Goal: Use online tool/utility: Utilize a website feature to perform a specific function

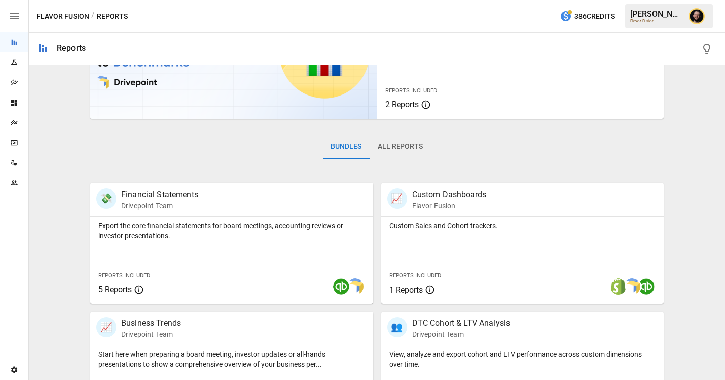
scroll to position [242, 0]
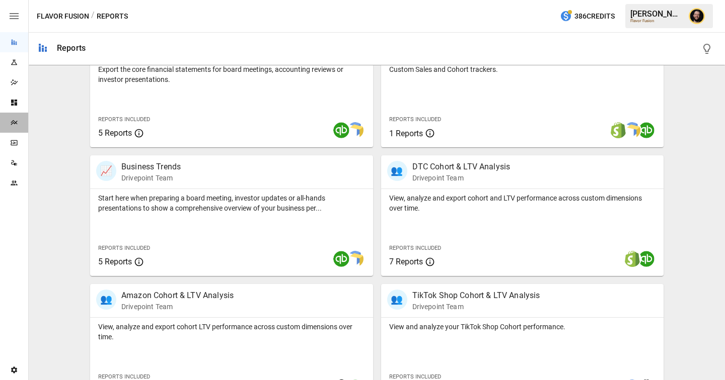
click at [15, 127] on div "Plans" at bounding box center [14, 123] width 28 height 20
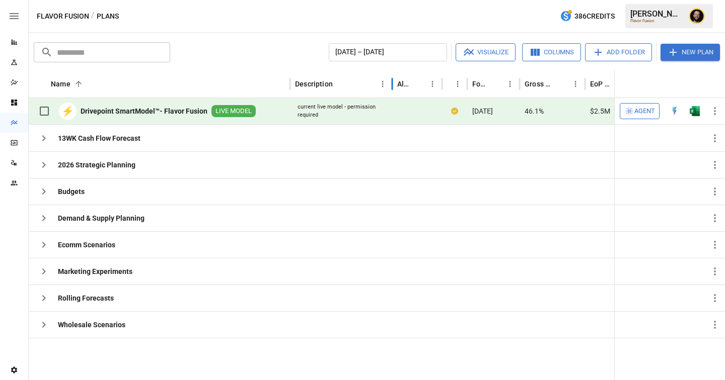
drag, startPoint x: 410, startPoint y: 85, endPoint x: 394, endPoint y: 85, distance: 16.6
click at [394, 85] on div at bounding box center [391, 84] width 5 height 28
click at [645, 112] on span "Agent" at bounding box center [644, 112] width 21 height 12
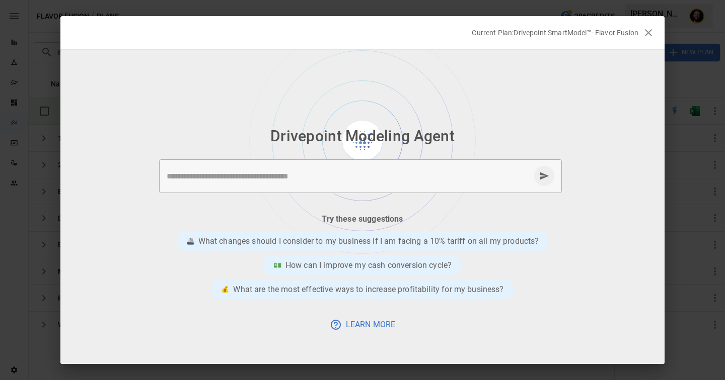
click at [262, 174] on textarea at bounding box center [348, 177] width 363 height 12
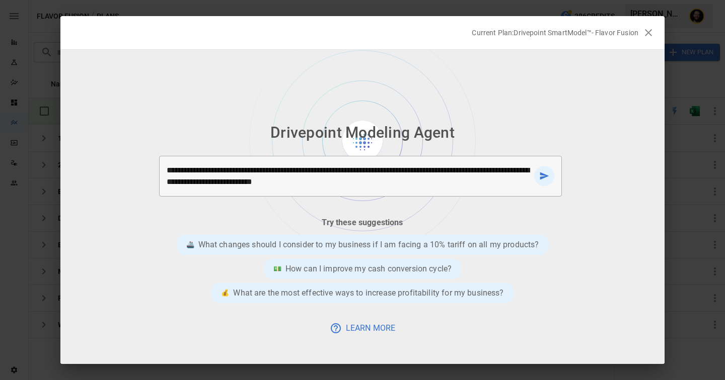
type textarea "**********"
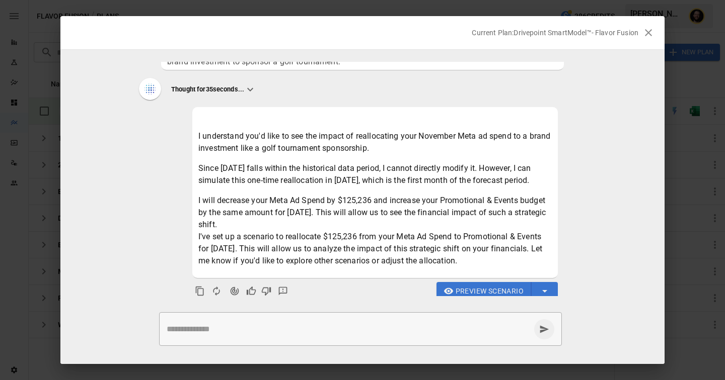
scroll to position [44, 0]
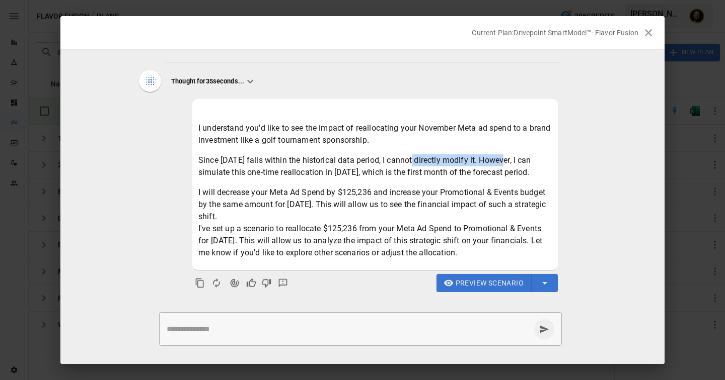
drag, startPoint x: 508, startPoint y: 150, endPoint x: 419, endPoint y: 152, distance: 89.1
click at [419, 154] on p "Since [DATE] falls within the historical data period, I cannot directly modify …" at bounding box center [374, 166] width 353 height 24
click at [268, 169] on p "Since [DATE] falls within the historical data period, I cannot directly modify …" at bounding box center [374, 166] width 353 height 24
drag, startPoint x: 311, startPoint y: 163, endPoint x: 398, endPoint y: 162, distance: 87.1
click at [399, 162] on p "Since [DATE] falls within the historical data period, I cannot directly modify …" at bounding box center [374, 166] width 353 height 24
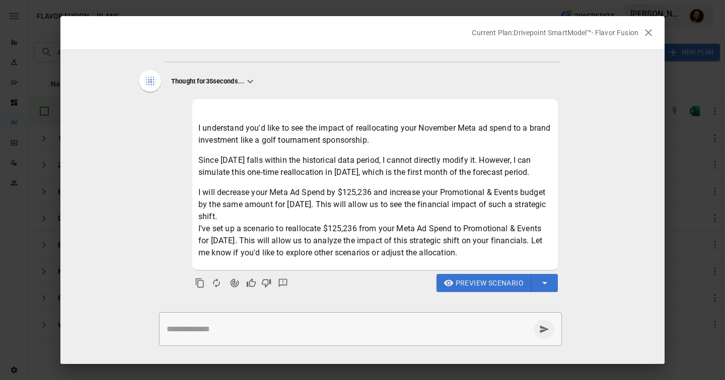
click at [347, 187] on p "I will decrease your Meta Ad Spend by $125,236 and increase your Promotional & …" at bounding box center [374, 223] width 353 height 72
drag, startPoint x: 435, startPoint y: 195, endPoint x: 545, endPoint y: 195, distance: 110.2
click at [545, 195] on p "I will decrease your Meta Ad Spend by $125,236 and increase your Promotional & …" at bounding box center [374, 223] width 353 height 72
click at [306, 227] on p "I will decrease your Meta Ad Spend by $125,236 and increase your Promotional & …" at bounding box center [374, 223] width 353 height 72
click at [475, 285] on span "Preview Scenario" at bounding box center [489, 283] width 68 height 13
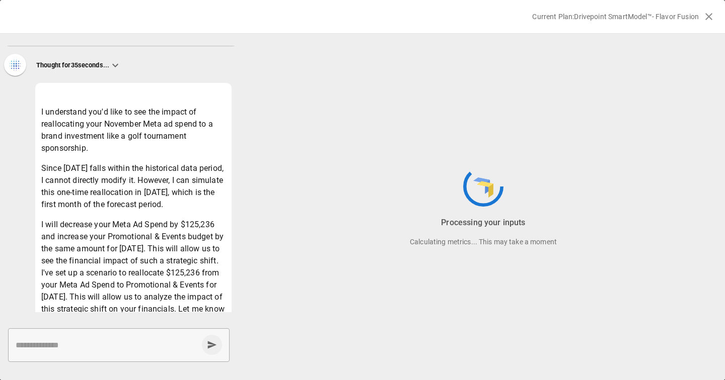
scroll to position [154, 0]
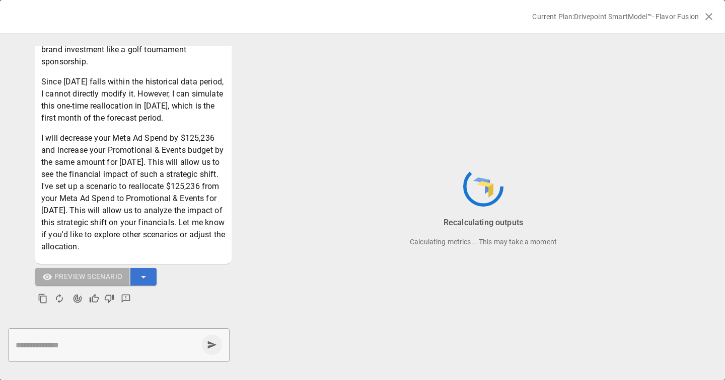
click at [69, 352] on div "* ​" at bounding box center [118, 346] width 221 height 34
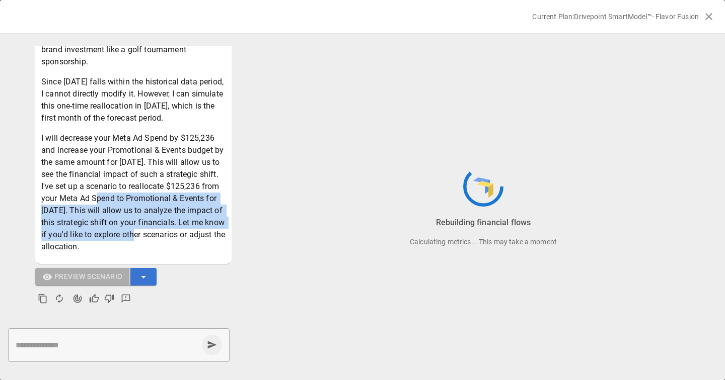
drag, startPoint x: 126, startPoint y: 241, endPoint x: 81, endPoint y: 202, distance: 59.2
click at [81, 202] on p "I will decrease your Meta Ad Spend by $125,236 and increase your Promotional & …" at bounding box center [133, 192] width 184 height 121
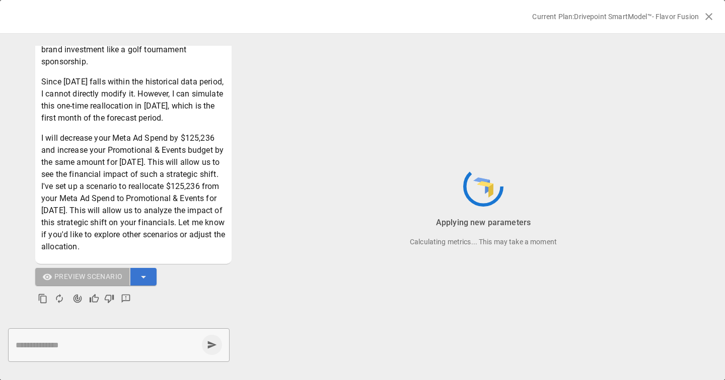
click at [100, 160] on p "I will decrease your Meta Ad Spend by $125,236 and increase your Promotional & …" at bounding box center [133, 192] width 184 height 121
click at [69, 347] on textarea at bounding box center [107, 346] width 182 height 12
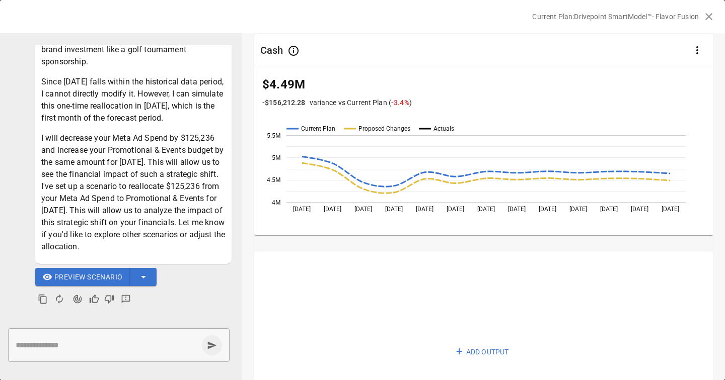
scroll to position [676, 0]
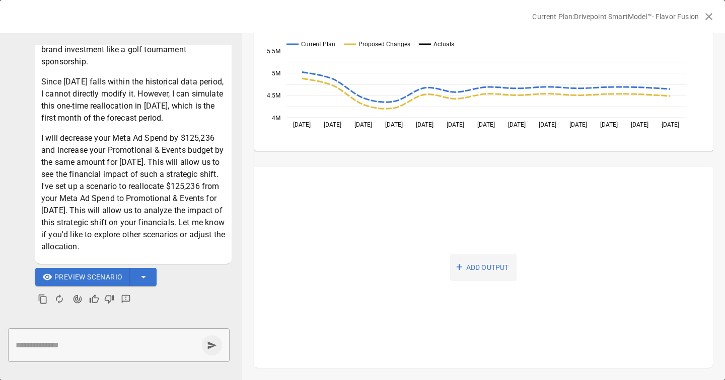
click at [481, 270] on button "+ ADD OUTPUT" at bounding box center [483, 268] width 66 height 28
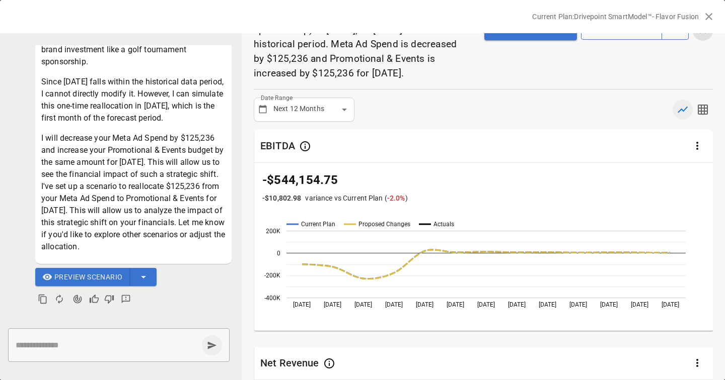
scroll to position [0, 0]
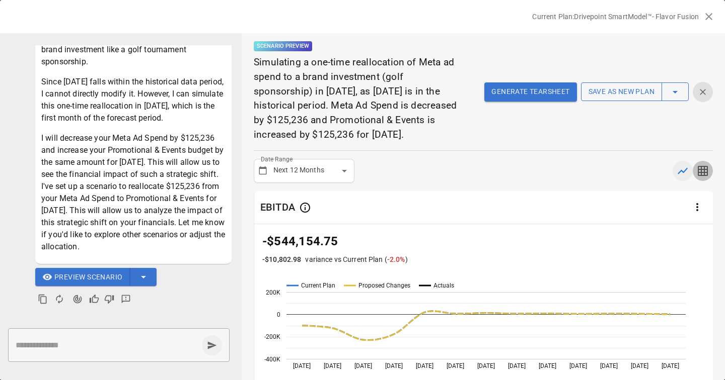
click at [707, 174] on icon "button" at bounding box center [702, 171] width 10 height 10
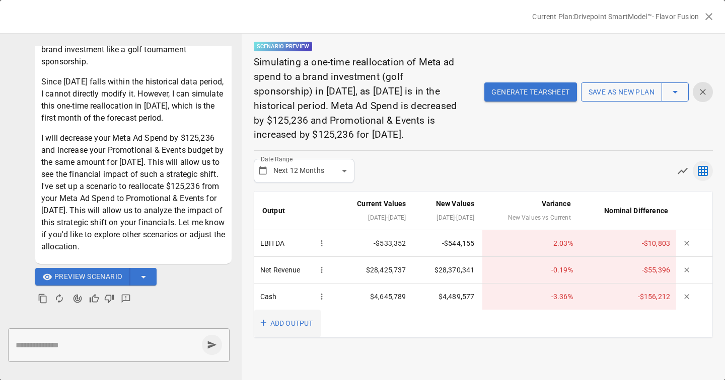
click at [273, 319] on button "+ ADD OUTPUT" at bounding box center [287, 324] width 66 height 28
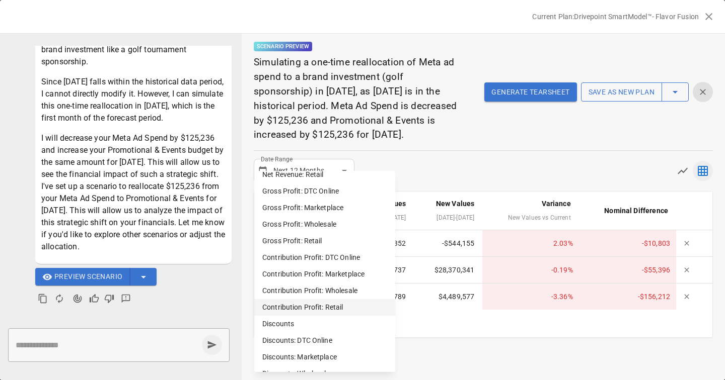
scroll to position [685, 0]
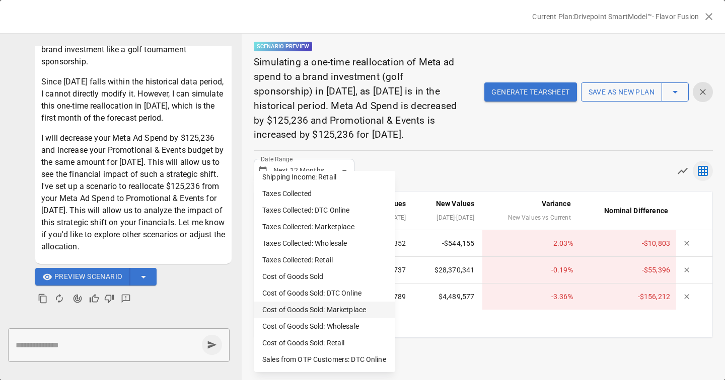
click at [348, 309] on li "Cost of Goods Sold: Marketplace" at bounding box center [324, 310] width 141 height 17
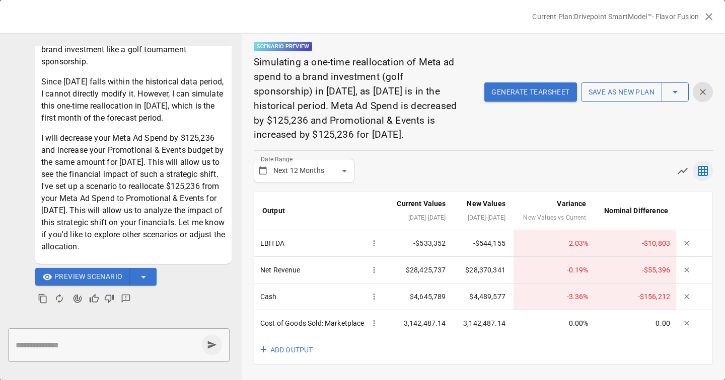
scroll to position [14, 0]
click at [291, 353] on button "+ ADD OUTPUT" at bounding box center [287, 351] width 66 height 28
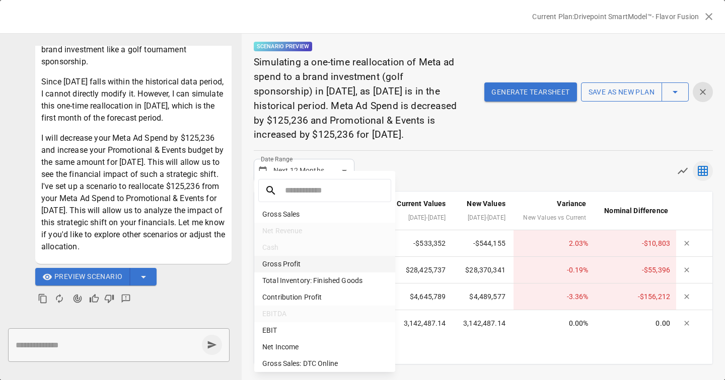
scroll to position [685, 0]
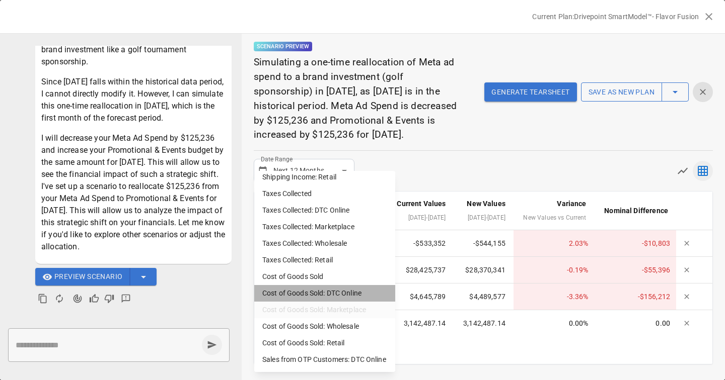
click at [337, 290] on li "Cost of Goods Sold: DTC Online" at bounding box center [324, 293] width 141 height 17
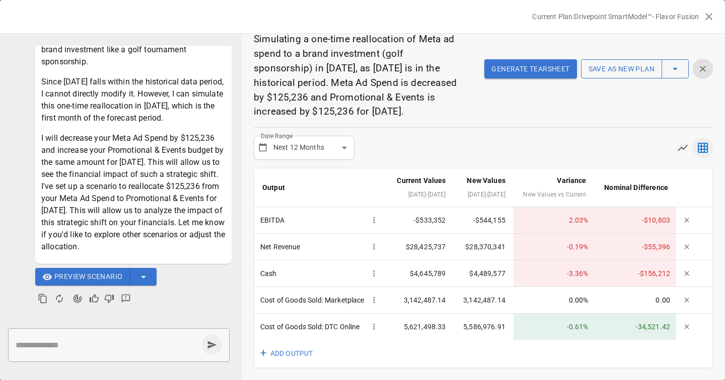
scroll to position [47, 0]
click at [290, 356] on button "+ ADD OUTPUT" at bounding box center [287, 354] width 66 height 28
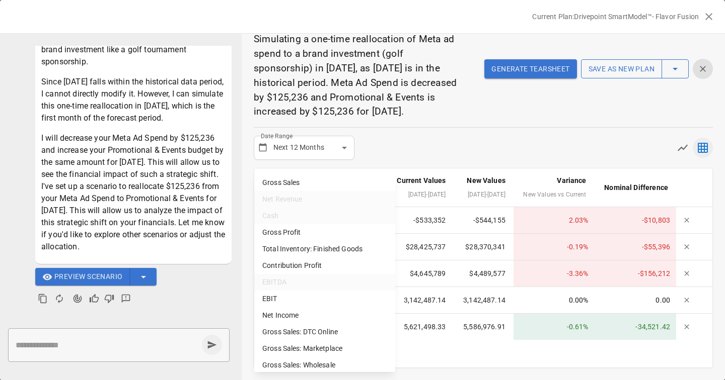
scroll to position [18, 0]
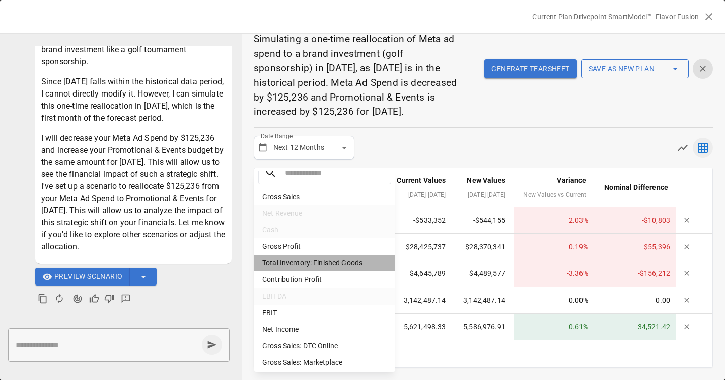
click at [333, 264] on li "Total Inventory: Finished Goods" at bounding box center [324, 263] width 141 height 17
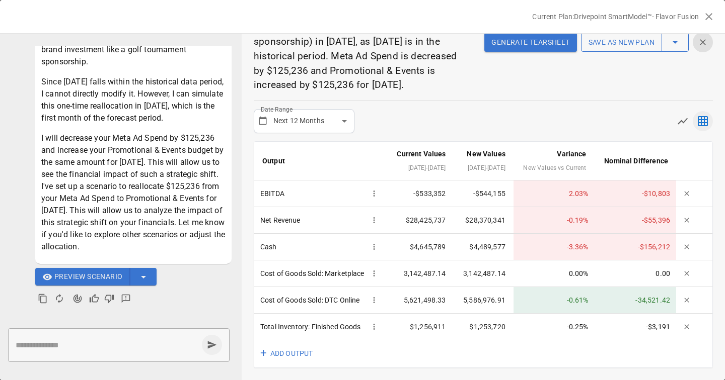
scroll to position [0, 0]
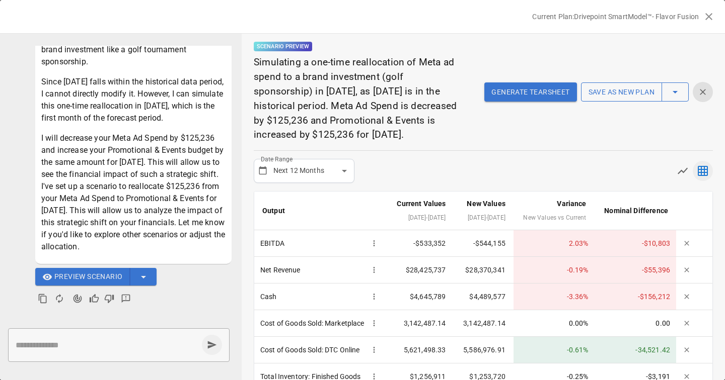
click at [676, 90] on icon "button" at bounding box center [675, 92] width 12 height 12
click at [600, 158] on div at bounding box center [362, 190] width 725 height 380
click at [532, 90] on button "Generate Tearsheet" at bounding box center [530, 92] width 92 height 19
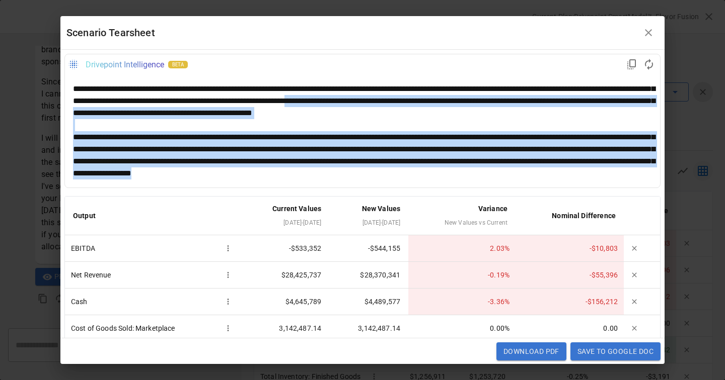
drag, startPoint x: 483, startPoint y: 171, endPoint x: 463, endPoint y: 101, distance: 72.5
click at [463, 101] on div at bounding box center [362, 131] width 579 height 97
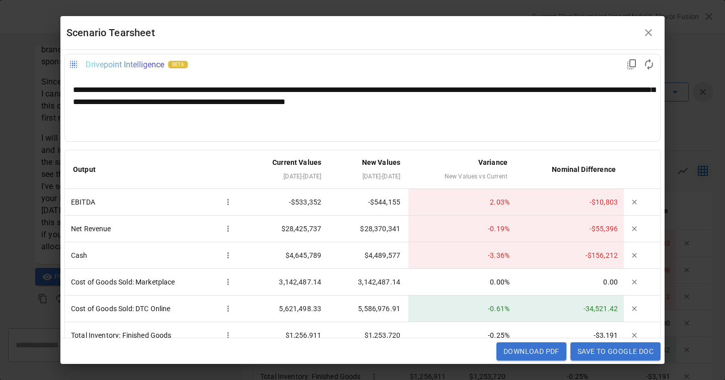
click at [411, 128] on div at bounding box center [362, 126] width 579 height 12
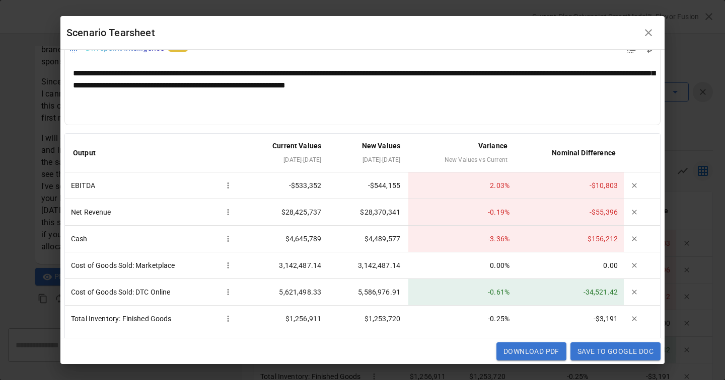
scroll to position [21, 0]
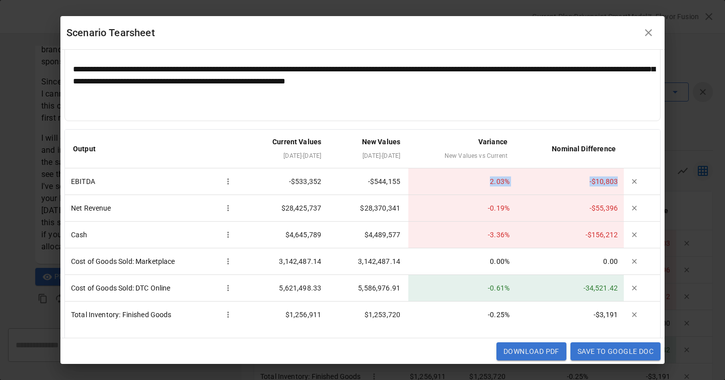
drag, startPoint x: 619, startPoint y: 183, endPoint x: 466, endPoint y: 182, distance: 153.0
click at [466, 182] on tr "EBITDA -$533,352 -$544,155 2.03 % -$10,803" at bounding box center [362, 182] width 595 height 27
click at [652, 30] on icon "button" at bounding box center [648, 33] width 12 height 12
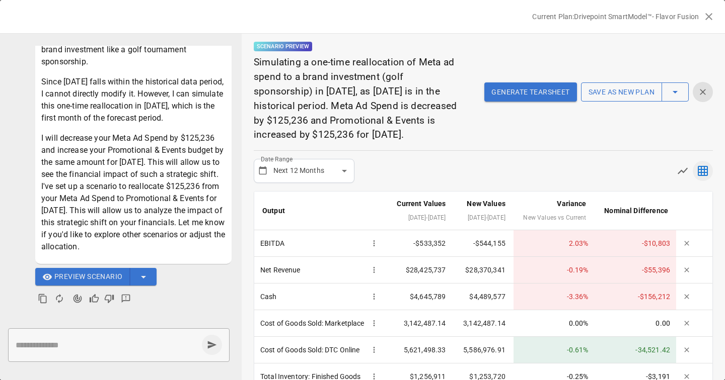
click at [58, 340] on textarea at bounding box center [107, 346] width 182 height 12
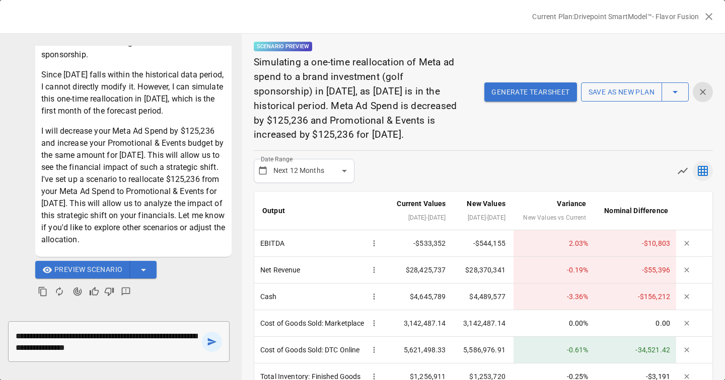
type textarea "**********"
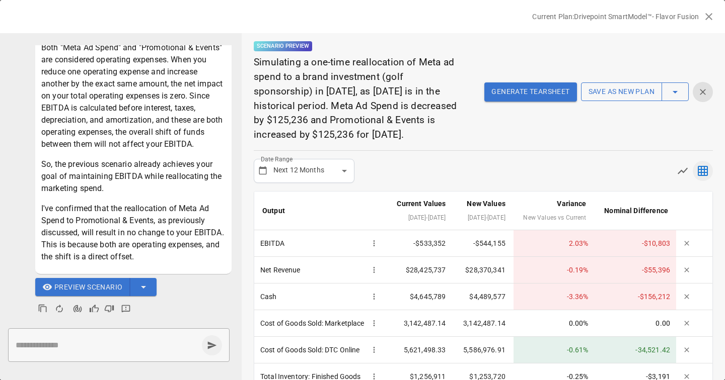
scroll to position [541, 0]
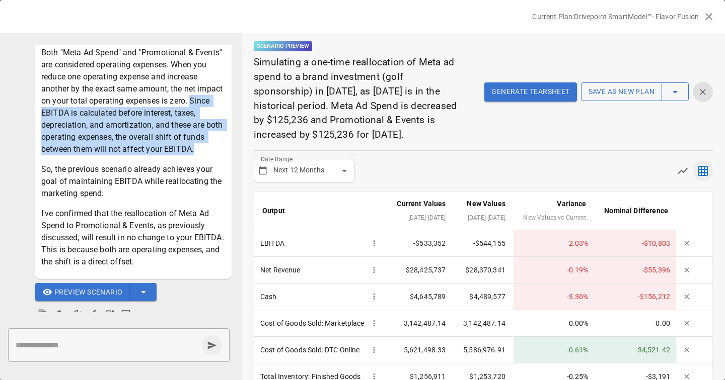
drag, startPoint x: 191, startPoint y: 122, endPoint x: 198, endPoint y: 175, distance: 52.7
click at [198, 155] on p "Both "Meta Ad Spend" and "Promotional & Events" are considered operating expens…" at bounding box center [133, 101] width 184 height 109
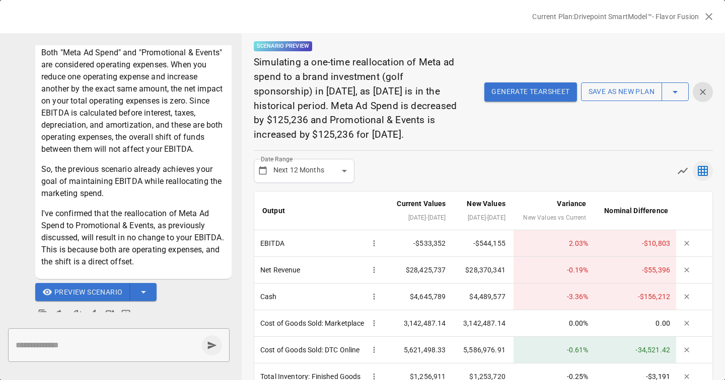
click at [178, 200] on p "So, the previous scenario already achieves your goal of maintaining EBITDA whil…" at bounding box center [133, 182] width 184 height 36
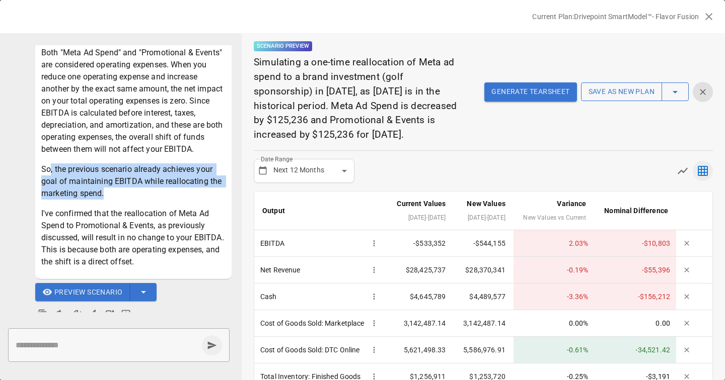
drag, startPoint x: 129, startPoint y: 218, endPoint x: 49, endPoint y: 195, distance: 83.3
click at [49, 195] on p "So, the previous scenario already achieves your goal of maintaining EBITDA whil…" at bounding box center [133, 182] width 184 height 36
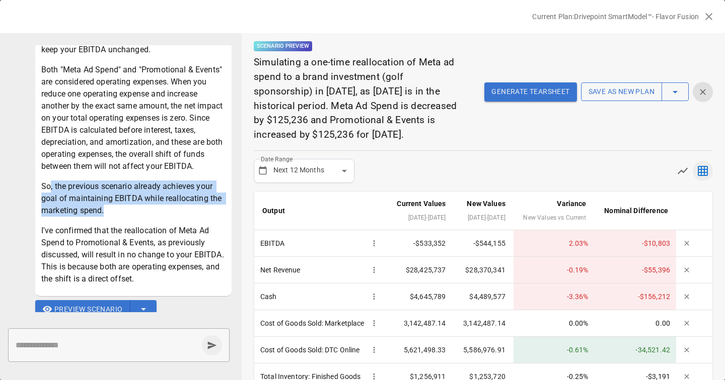
scroll to position [580, 0]
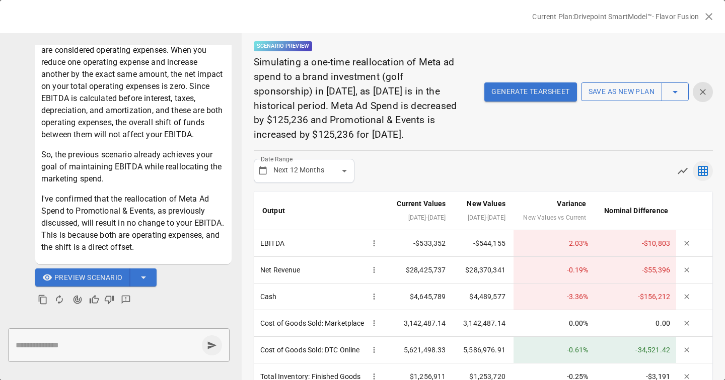
click at [197, 291] on div "Preview Scenario" at bounding box center [120, 289] width 221 height 40
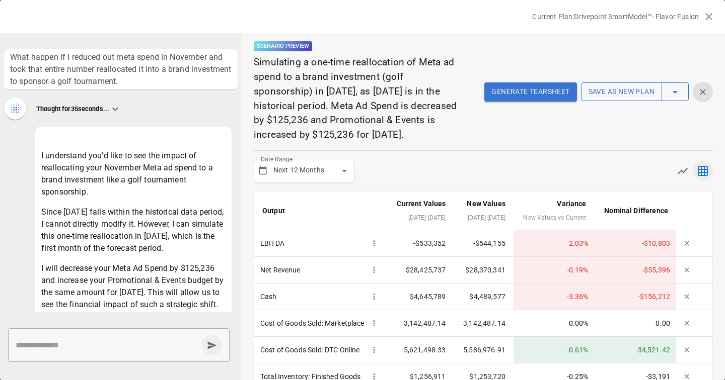
click at [710, 20] on icon "button" at bounding box center [709, 17] width 12 height 12
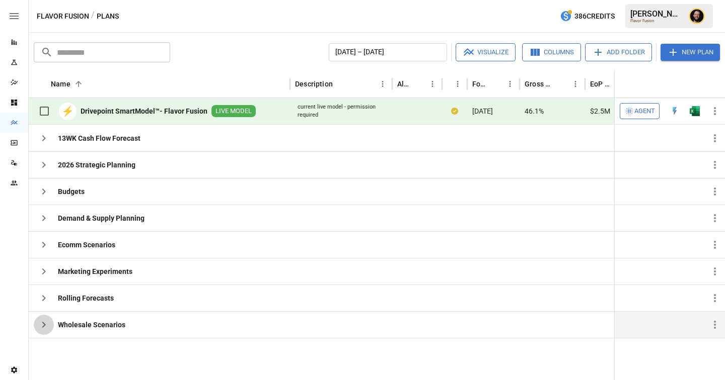
click at [48, 319] on icon "button" at bounding box center [44, 325] width 12 height 12
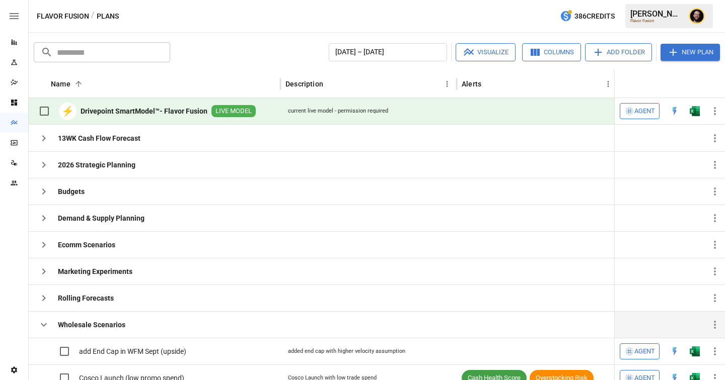
click at [38, 326] on icon "button" at bounding box center [44, 325] width 12 height 12
